Goal: Information Seeking & Learning: Compare options

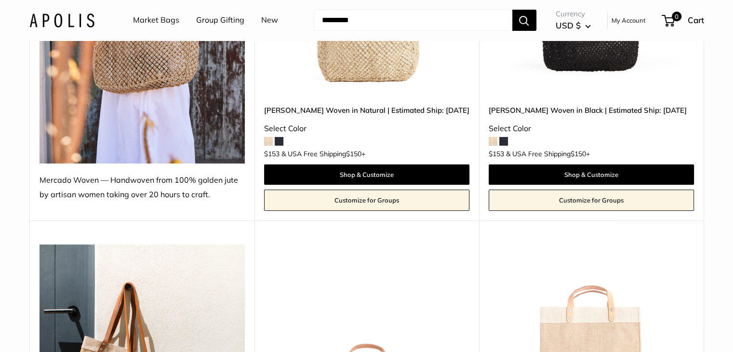
scroll to position [289, 0]
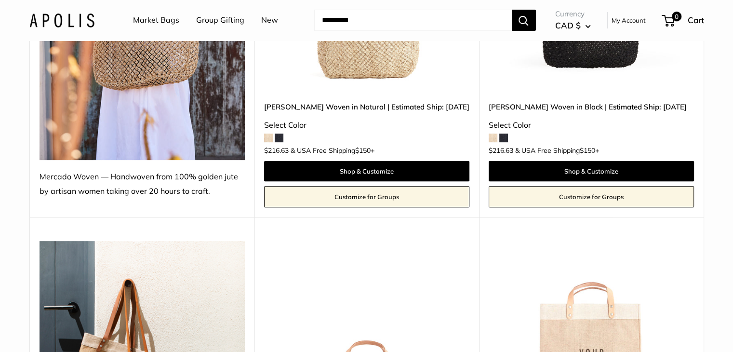
scroll to position [482, 0]
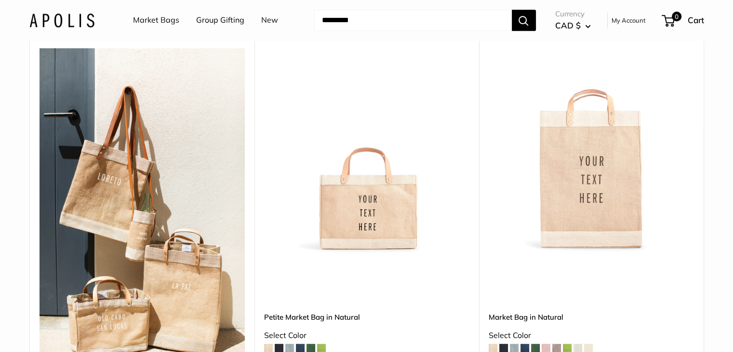
click at [0, 0] on img at bounding box center [0, 0] width 0 height 0
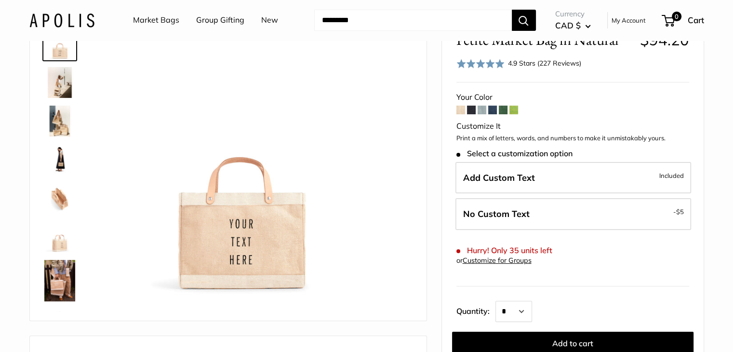
scroll to position [48, 0]
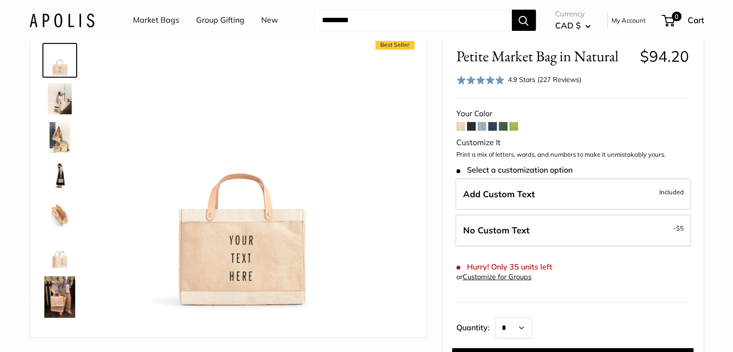
click at [501, 126] on span at bounding box center [503, 126] width 9 height 9
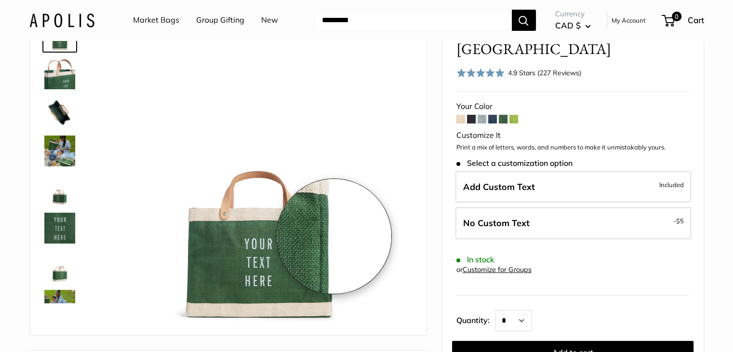
scroll to position [96, 0]
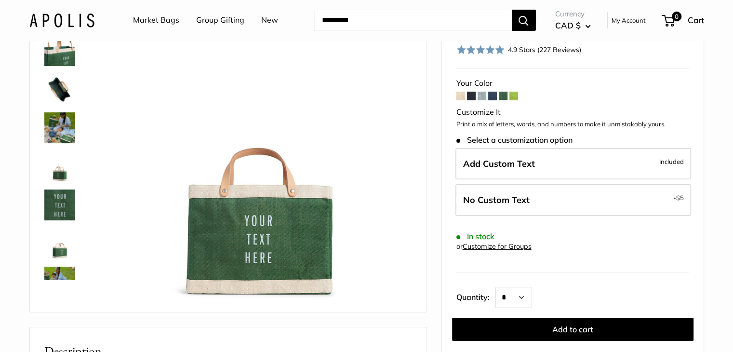
click at [494, 98] on span at bounding box center [492, 96] width 9 height 9
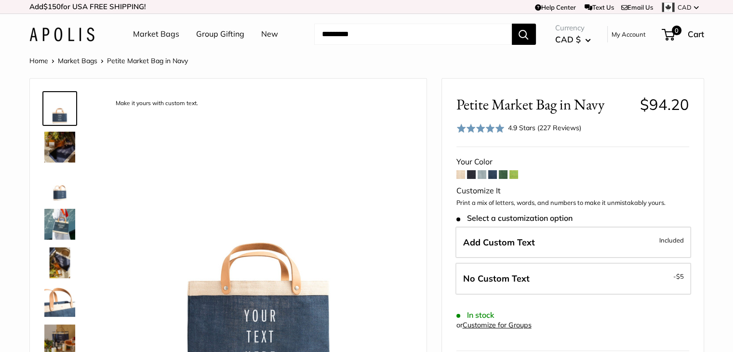
click at [471, 172] on span at bounding box center [471, 174] width 9 height 9
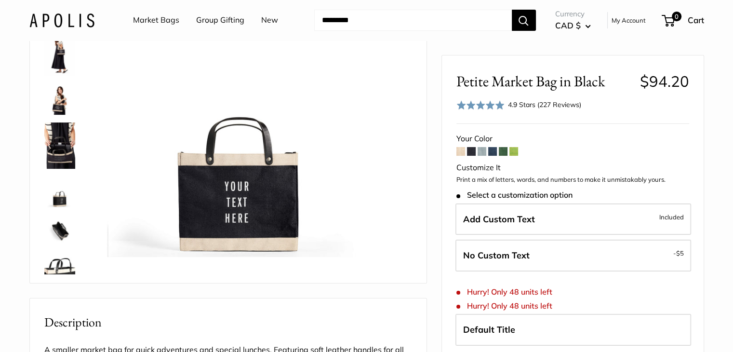
scroll to position [96, 0]
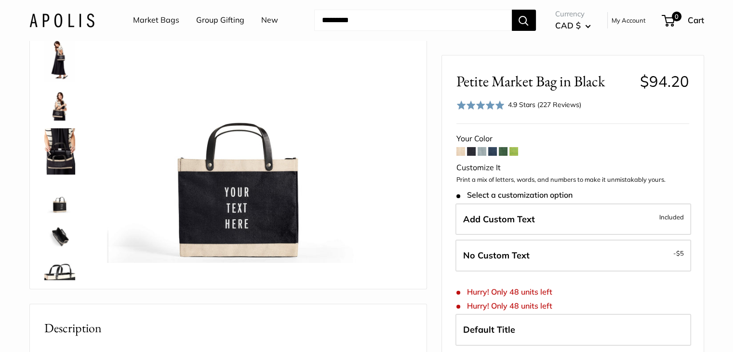
click at [493, 154] on span at bounding box center [492, 151] width 9 height 9
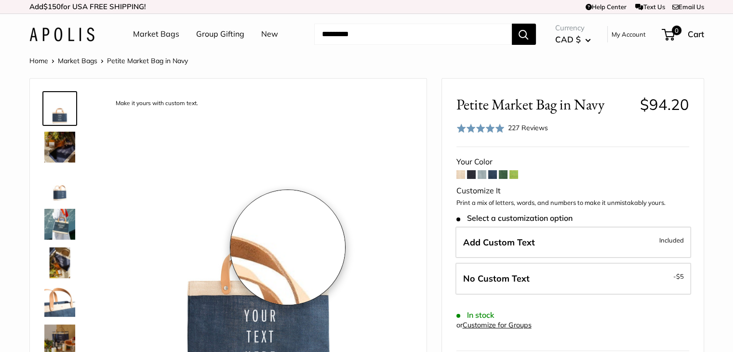
scroll to position [96, 0]
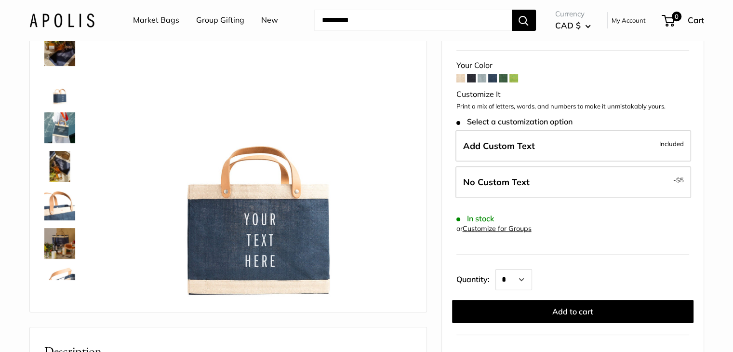
click at [506, 81] on span at bounding box center [503, 78] width 9 height 9
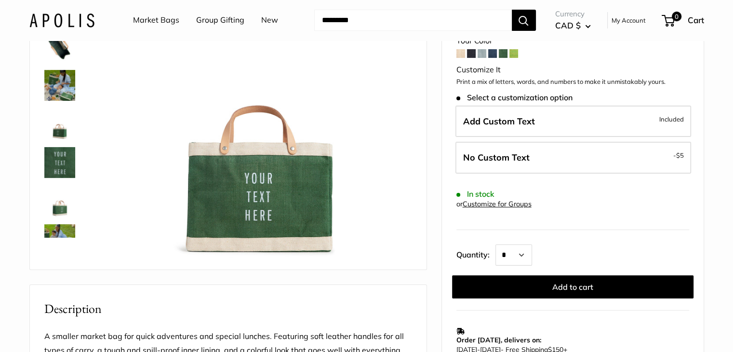
scroll to position [145, 0]
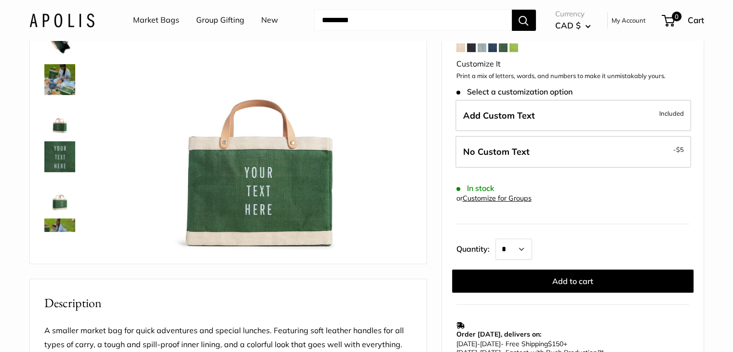
click at [494, 51] on span at bounding box center [492, 47] width 9 height 9
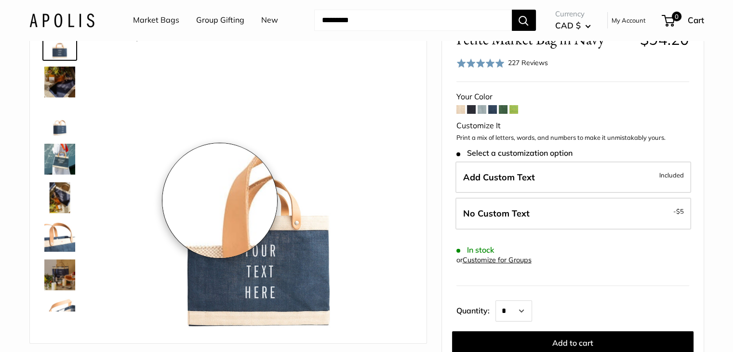
scroll to position [96, 0]
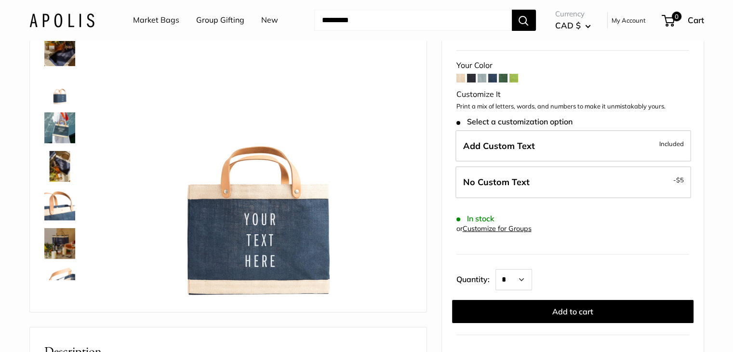
click at [68, 85] on img at bounding box center [59, 89] width 31 height 31
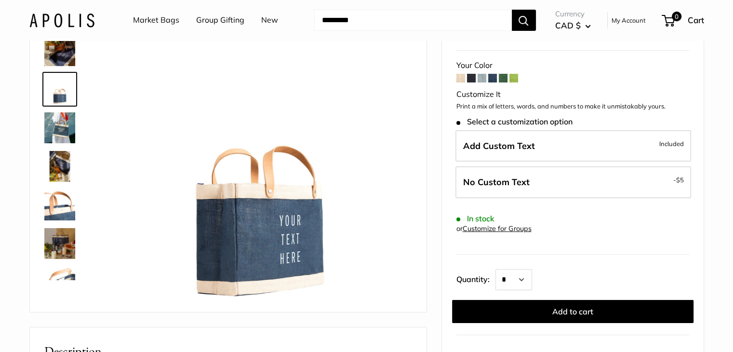
click at [62, 127] on img at bounding box center [59, 127] width 31 height 31
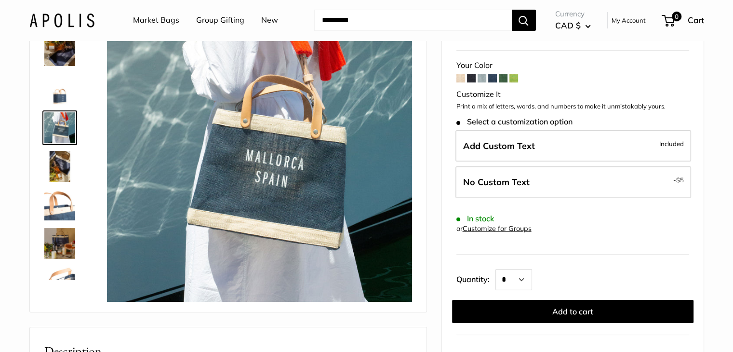
click at [54, 155] on img at bounding box center [59, 166] width 31 height 31
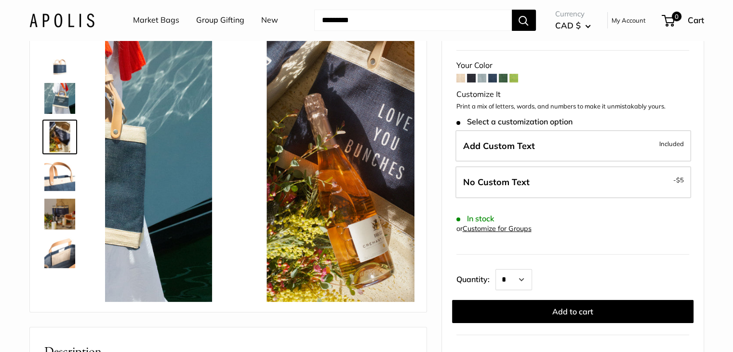
scroll to position [30, 0]
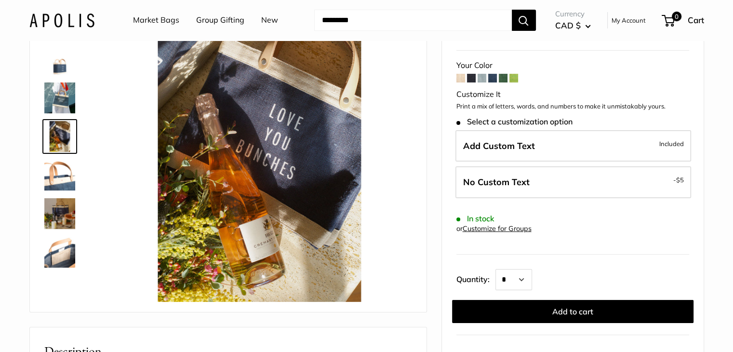
click at [55, 178] on img at bounding box center [59, 175] width 31 height 31
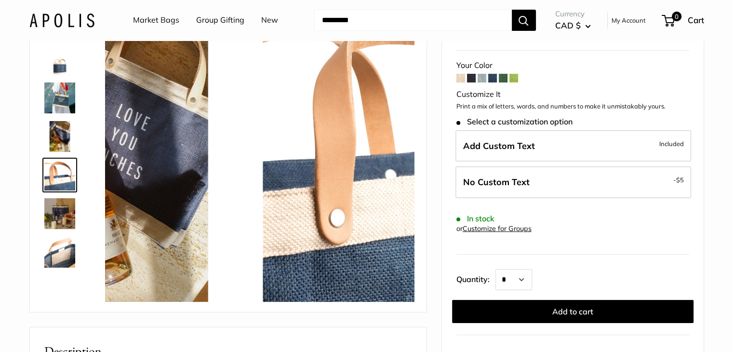
scroll to position [68, 0]
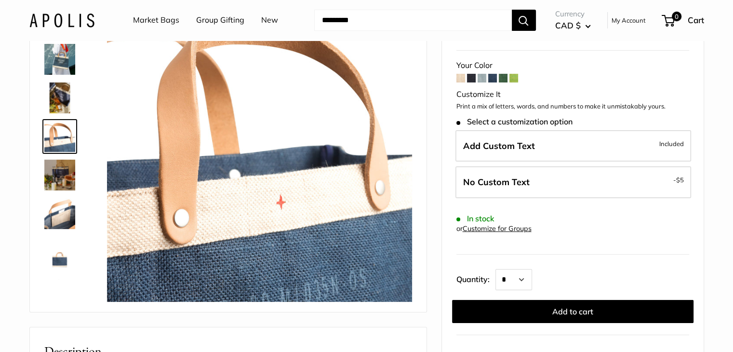
click at [56, 182] on img at bounding box center [59, 175] width 31 height 31
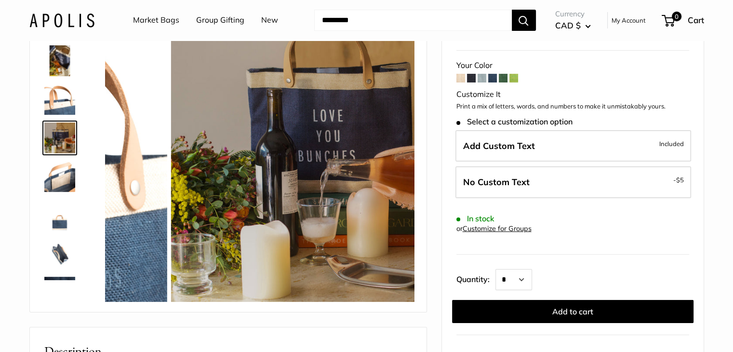
scroll to position [107, 0]
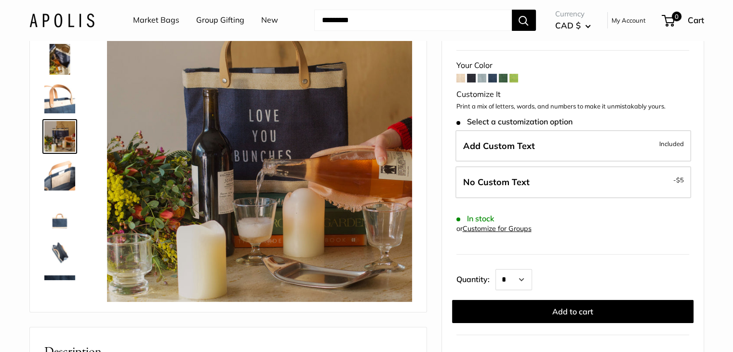
click at [56, 178] on img at bounding box center [59, 175] width 31 height 31
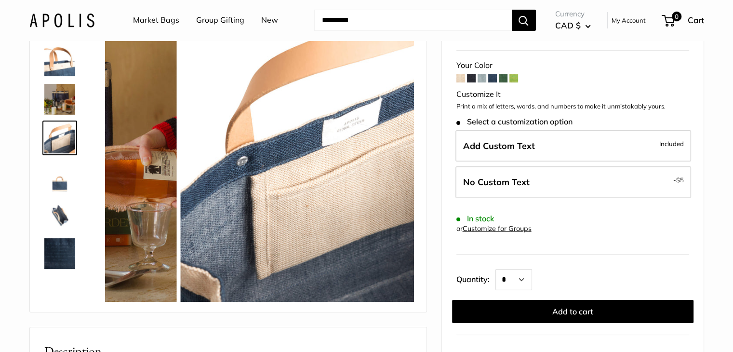
scroll to position [146, 0]
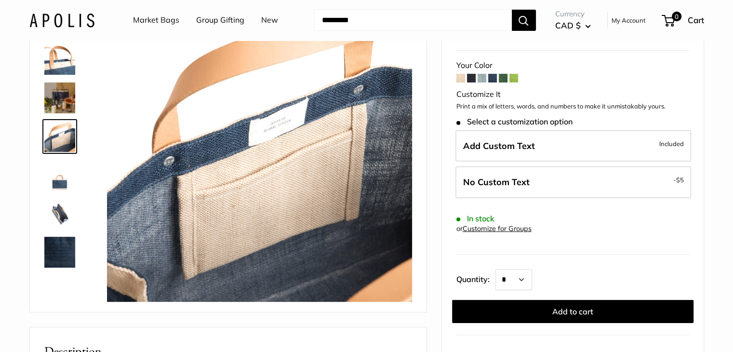
click at [56, 191] on link at bounding box center [59, 175] width 35 height 35
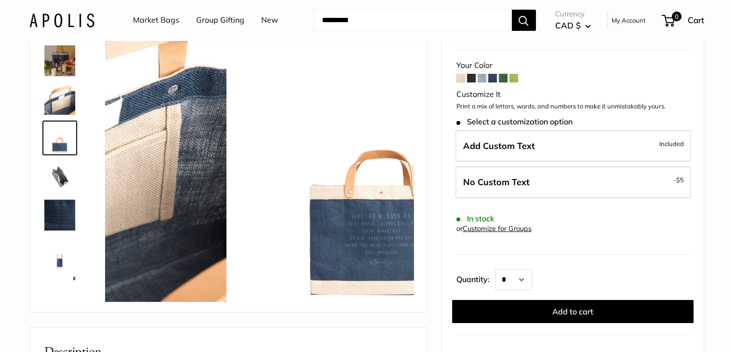
scroll to position [184, 0]
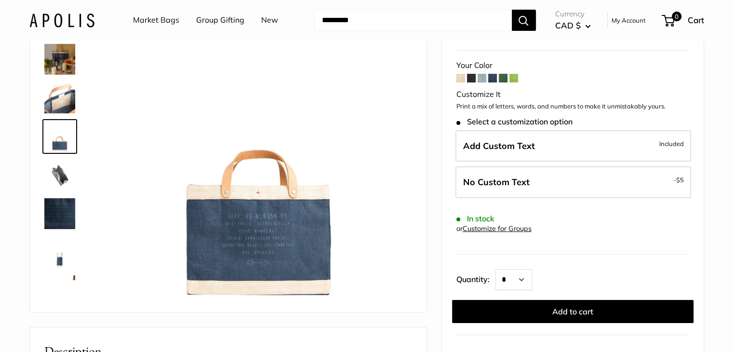
click at [56, 189] on img at bounding box center [59, 175] width 31 height 31
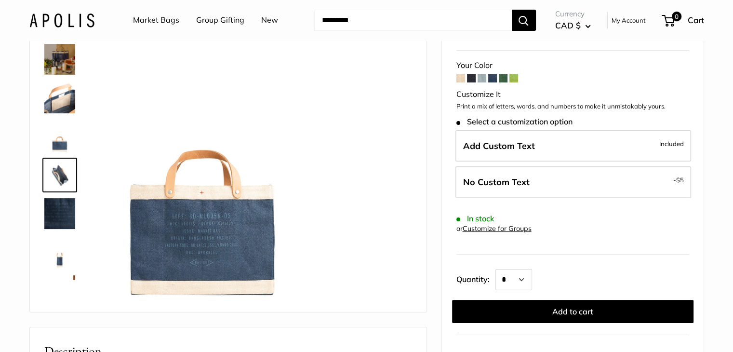
scroll to position [223, 0]
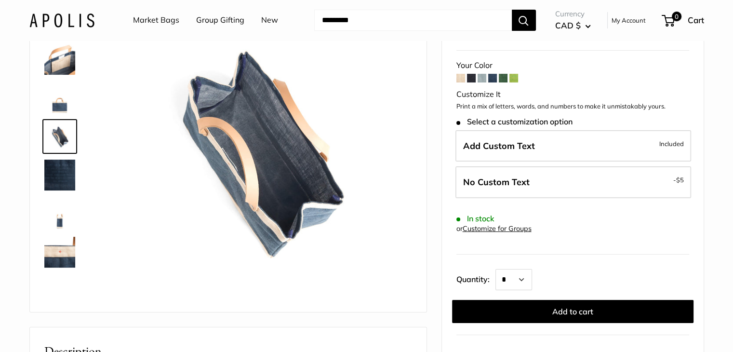
click at [56, 184] on img at bounding box center [59, 175] width 31 height 31
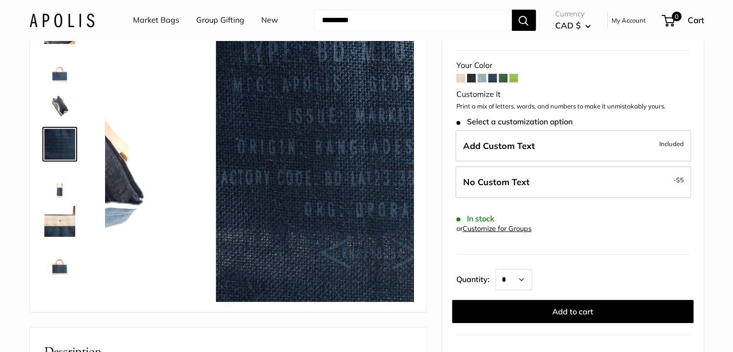
scroll to position [255, 0]
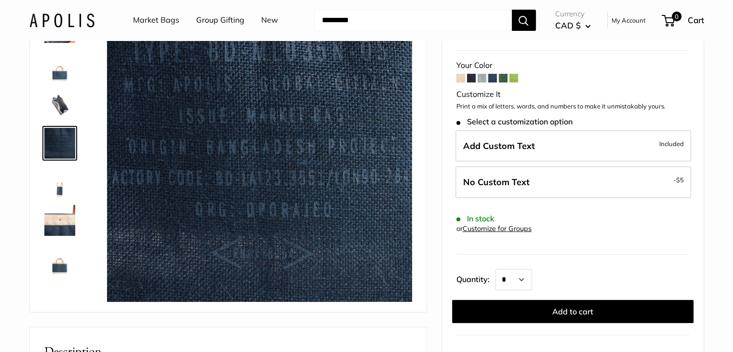
click at [56, 184] on img at bounding box center [59, 181] width 31 height 31
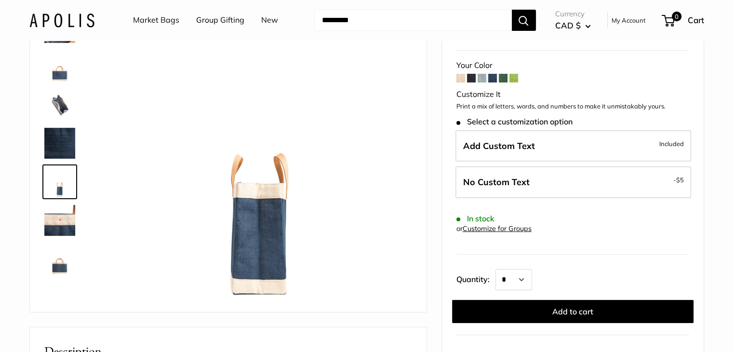
click at [64, 206] on img at bounding box center [59, 220] width 31 height 31
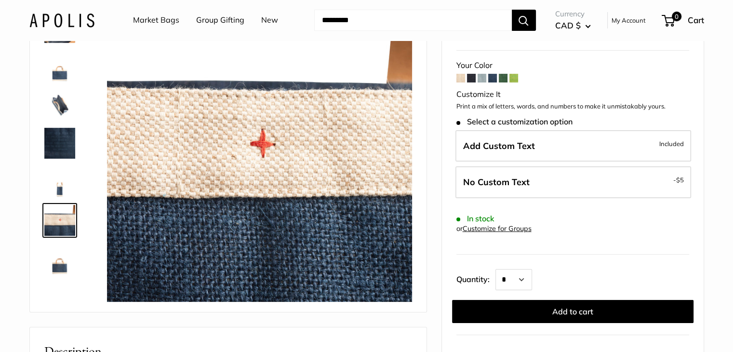
click at [64, 260] on img at bounding box center [59, 258] width 31 height 31
